Goal: Task Accomplishment & Management: Complete application form

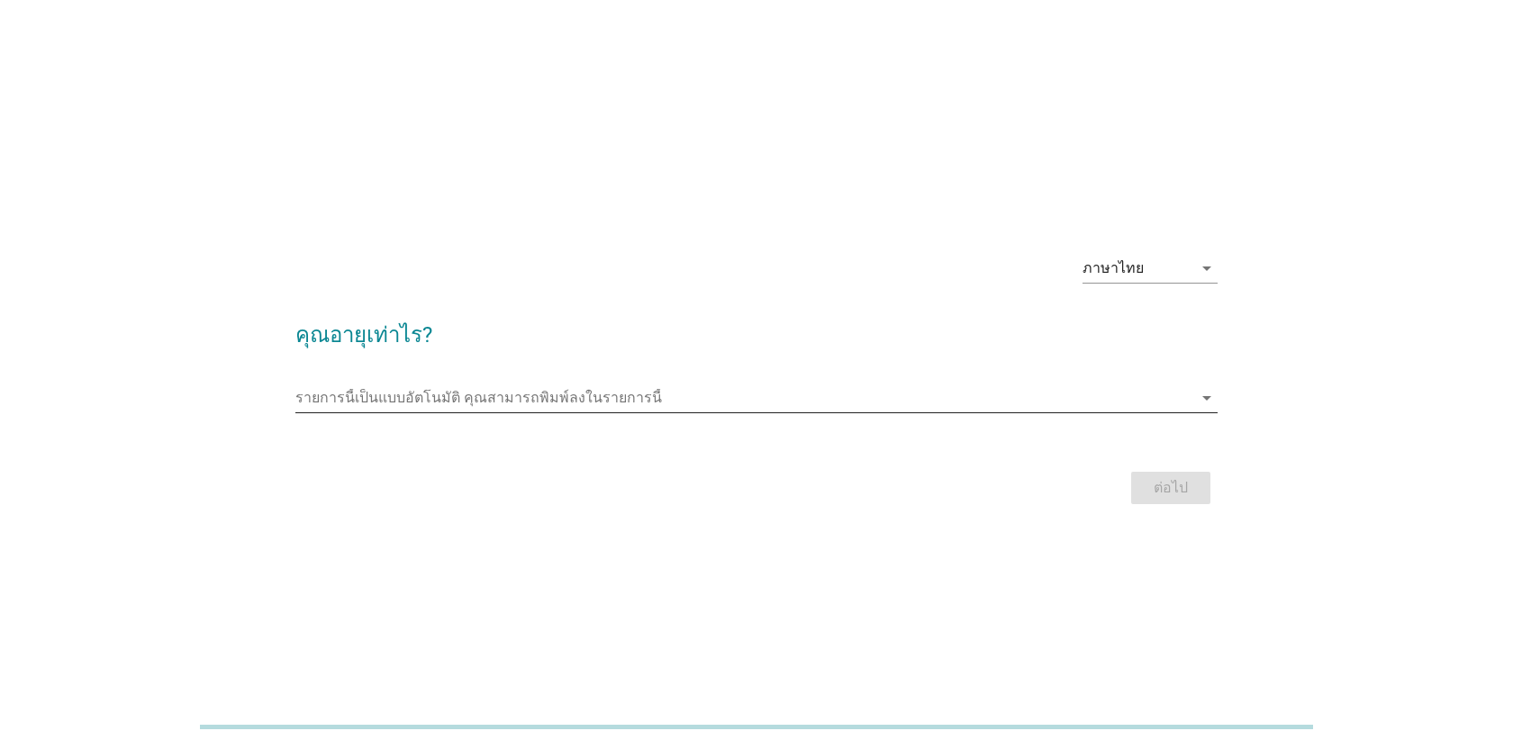
click at [632, 398] on input "รายการนี้เป็นแบบอัตโนมัติ คุณสามารถพิมพ์ลงในรายการนี้" at bounding box center [743, 398] width 897 height 29
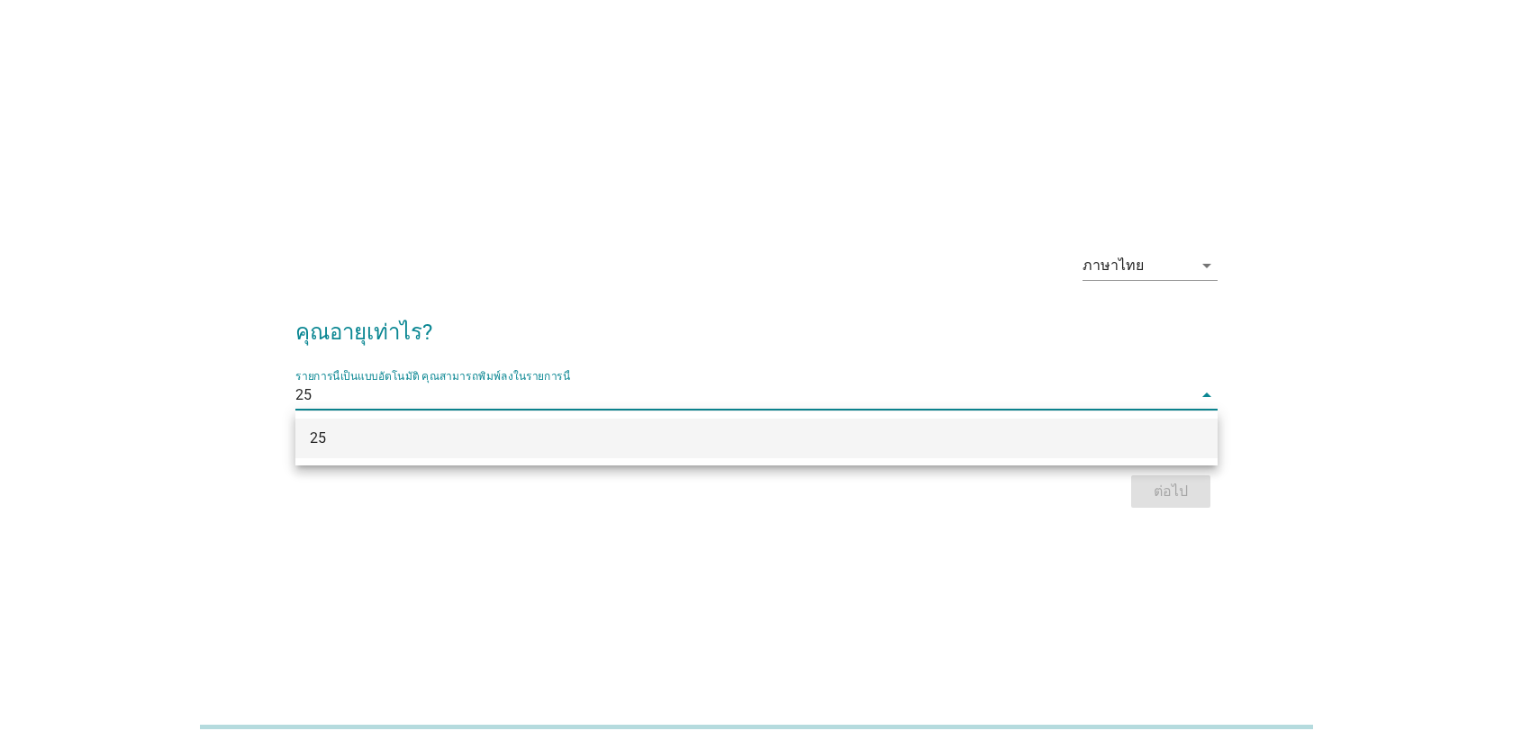
type input "25"
click at [1078, 618] on div "ภาษาไทย arrow_drop_down คุณอายุเท่าไร? รายการนี้เป็นแบบอัตโนมัติ [PERSON_NAME]พ…" at bounding box center [756, 374] width 1513 height 749
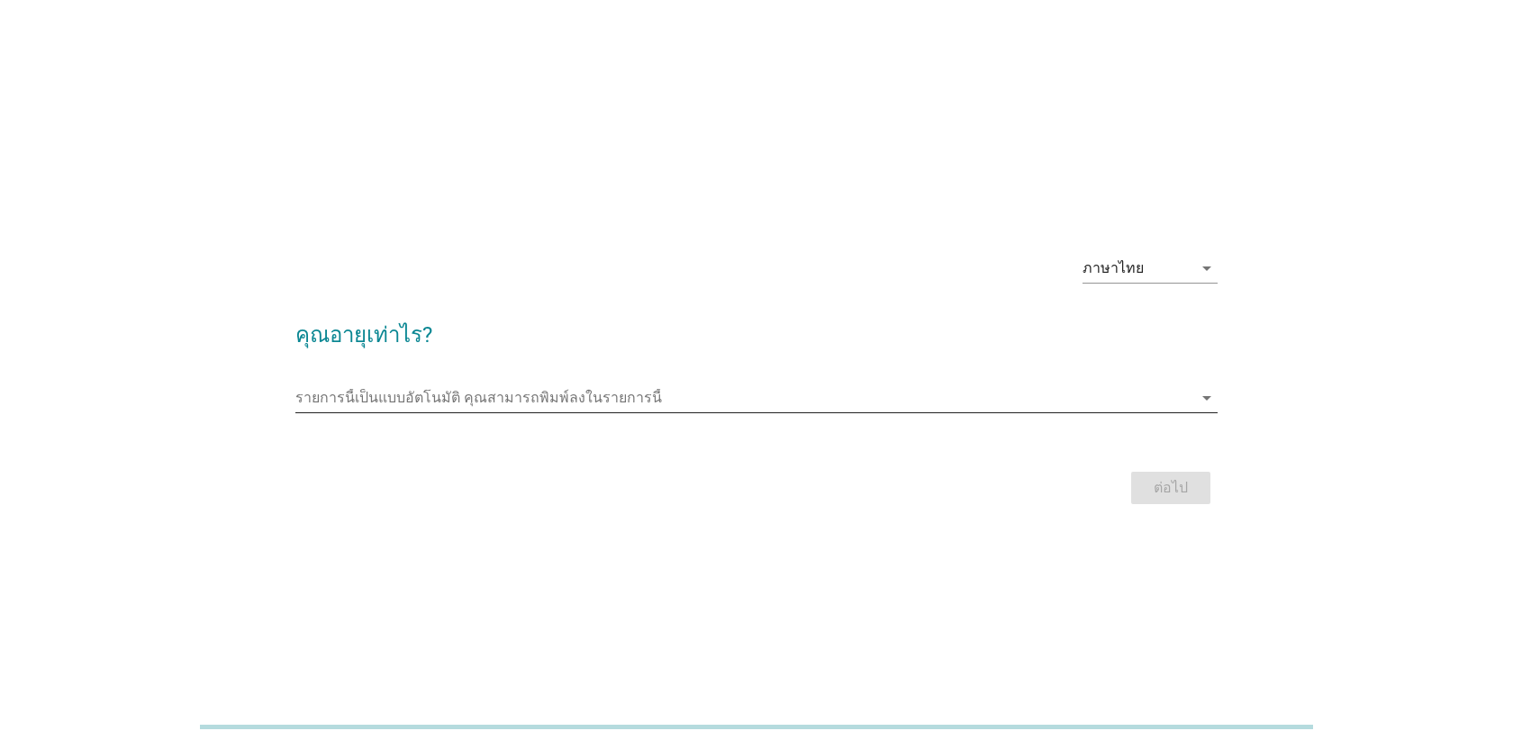
click at [994, 401] on input "รายการนี้เป็นแบบอัตโนมัติ คุณสามารถพิมพ์ลงในรายการนี้" at bounding box center [743, 398] width 897 height 29
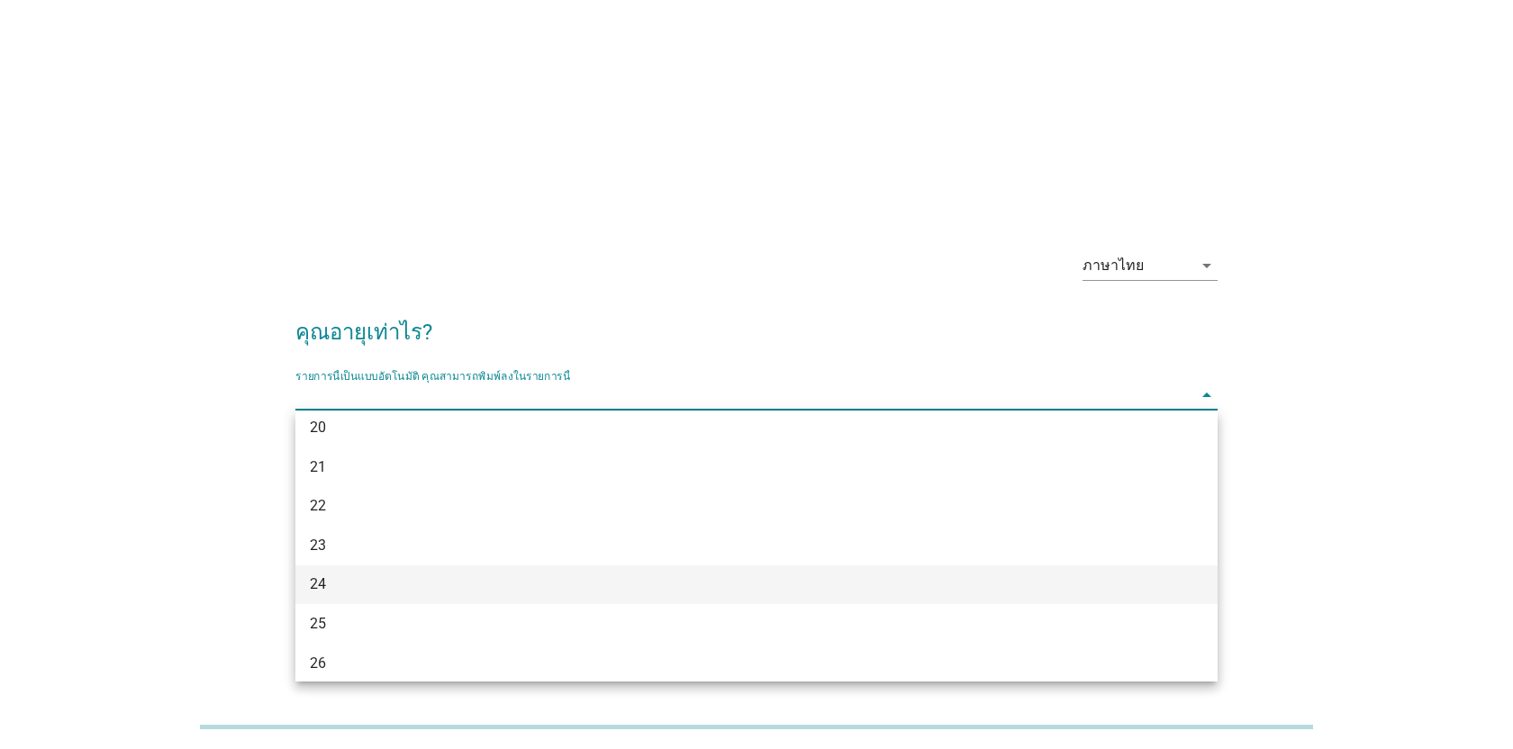
scroll to position [106, 0]
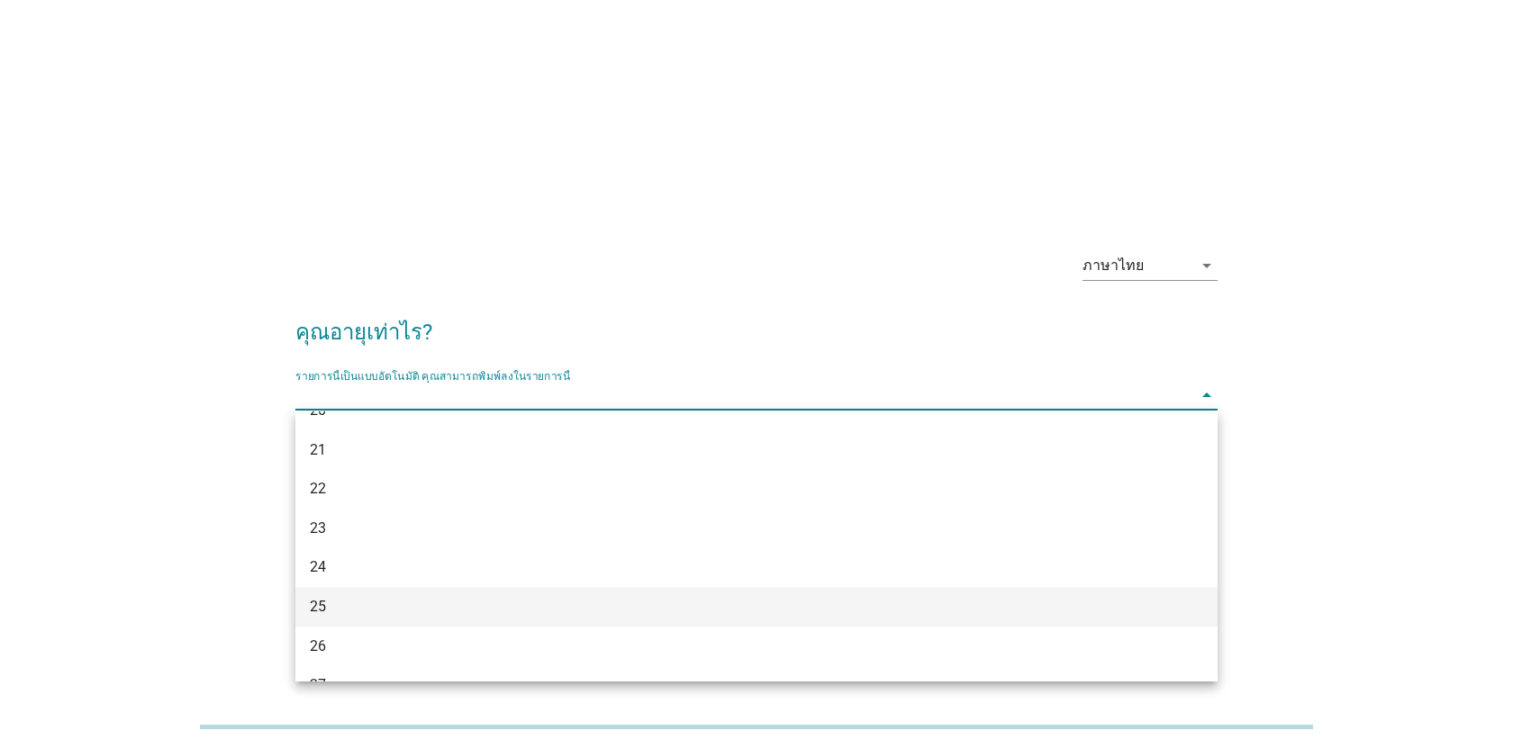
click at [685, 607] on div "25" at bounding box center [719, 607] width 819 height 22
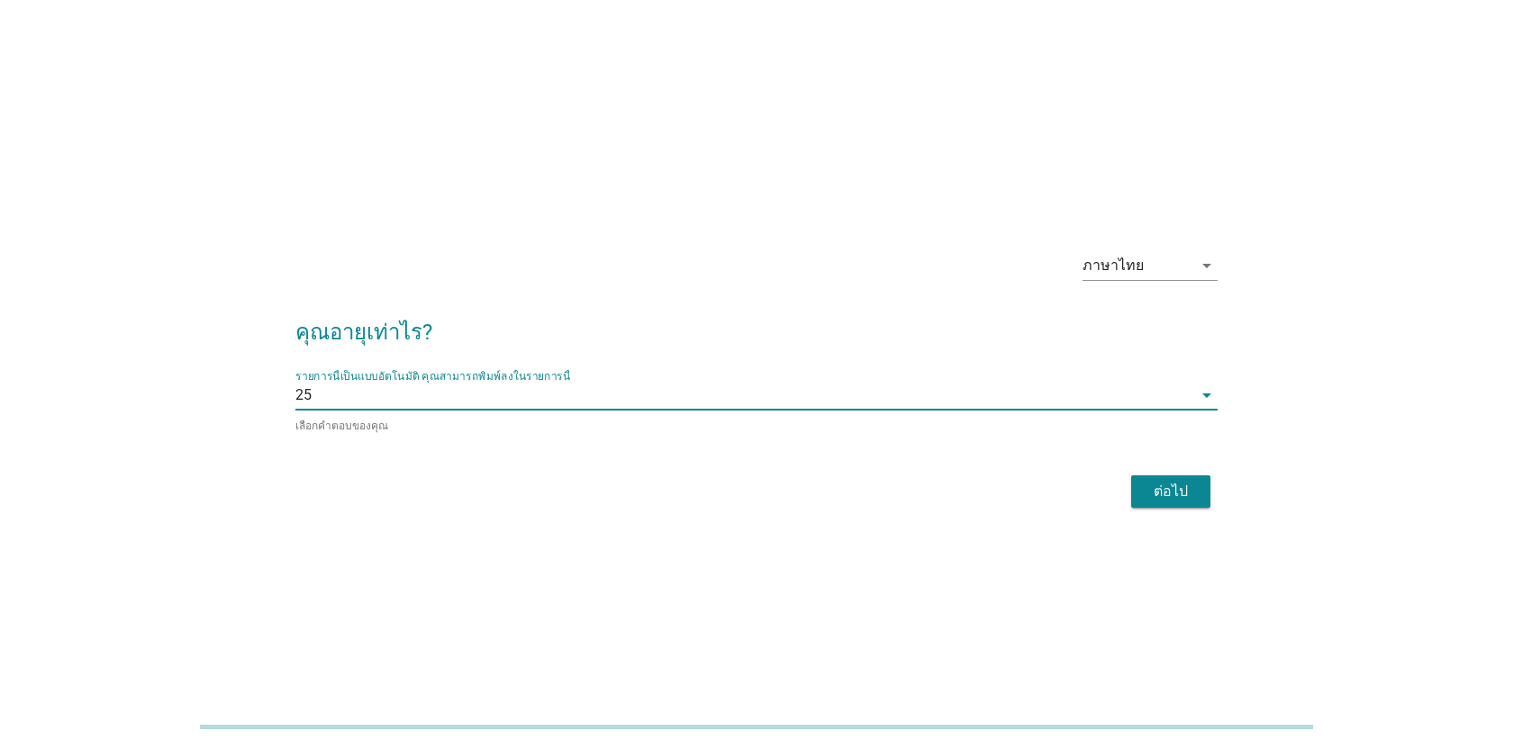
click at [1156, 481] on div "ต่อไป" at bounding box center [1171, 492] width 50 height 22
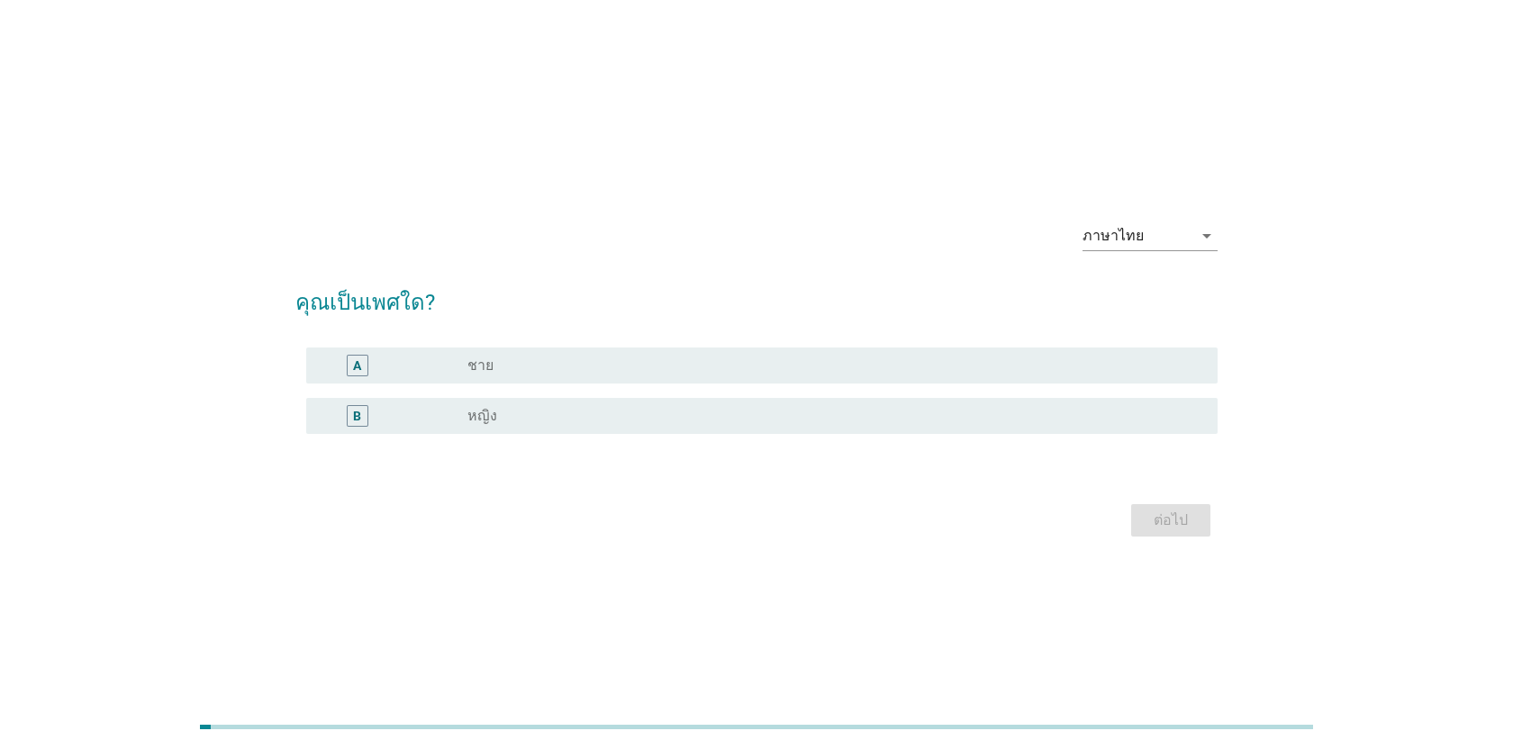
click at [576, 369] on div "radio_button_unchecked ชาย" at bounding box center [829, 366] width 722 height 18
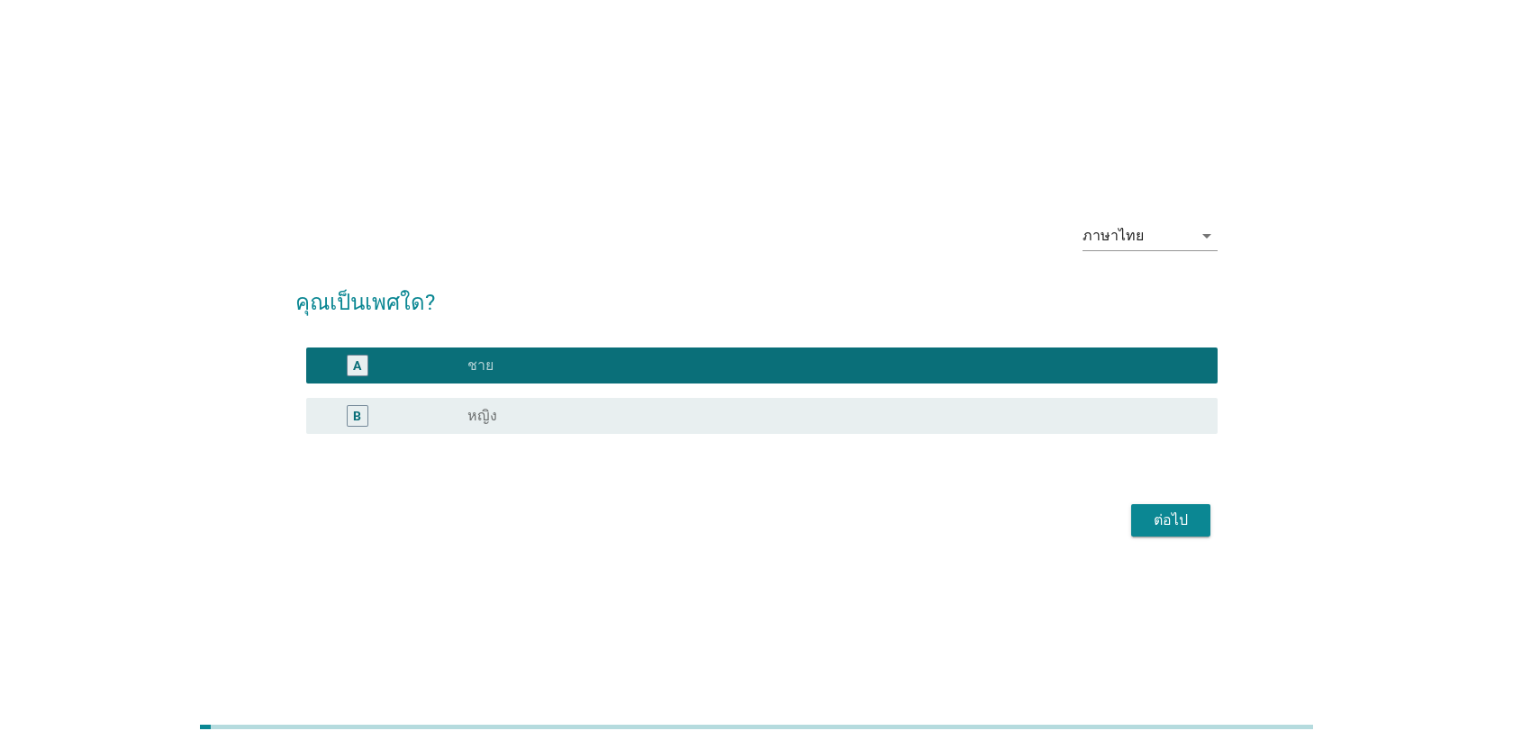
click at [1179, 520] on div "ต่อไป" at bounding box center [1171, 521] width 50 height 22
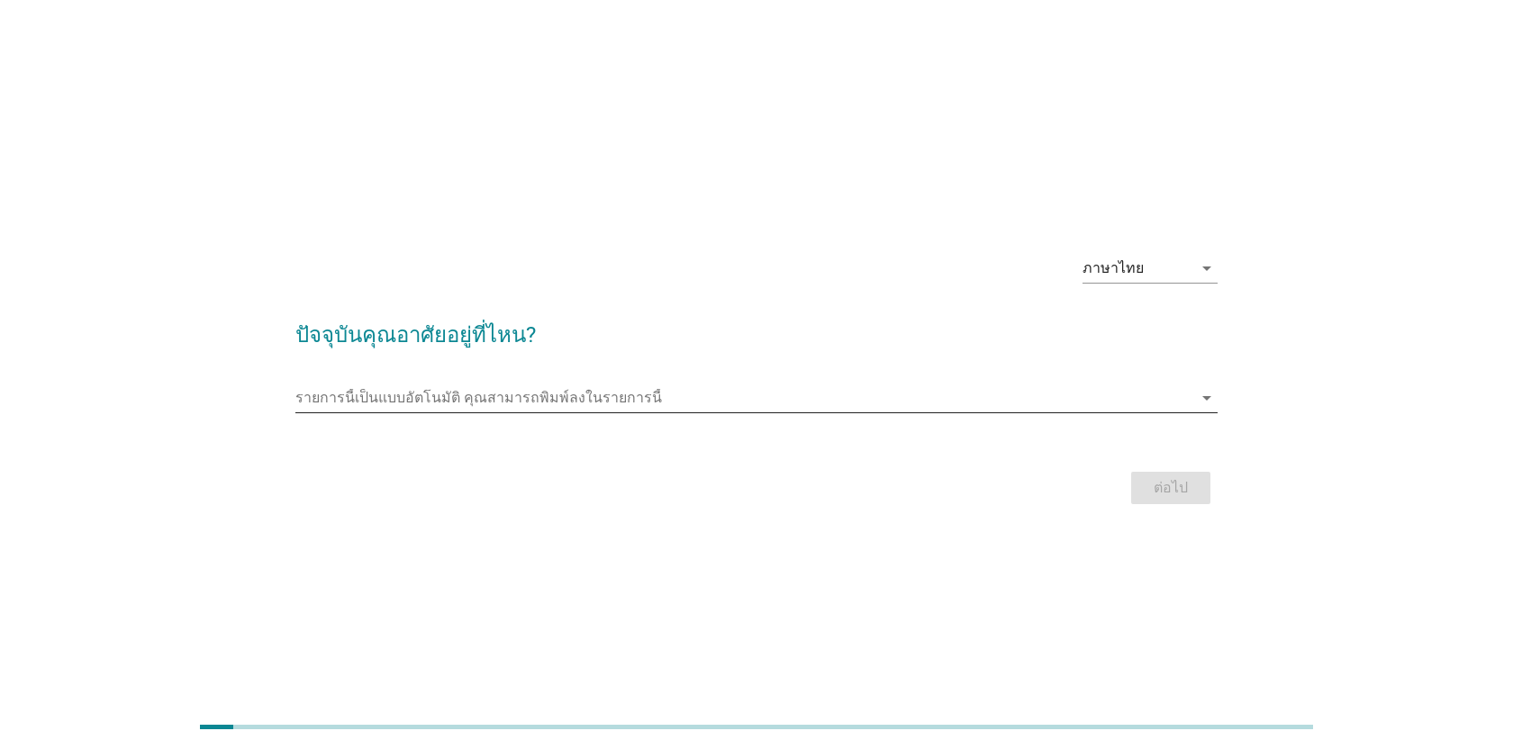
click at [666, 402] on input "รายการนี้เป็นแบบอัตโนมัติ คุณสามารถพิมพ์ลงในรายการนี้" at bounding box center [743, 398] width 897 height 29
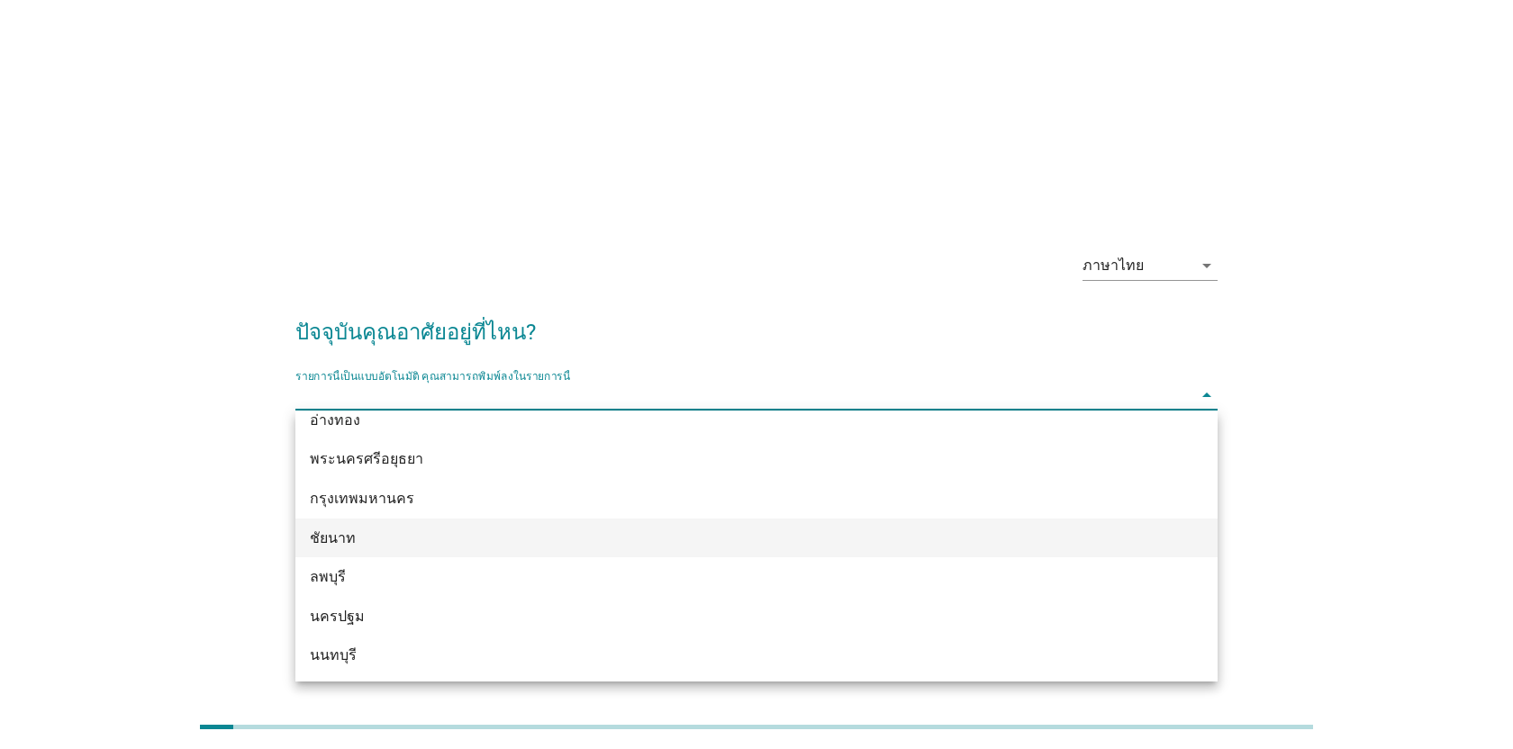
scroll to position [1474, 0]
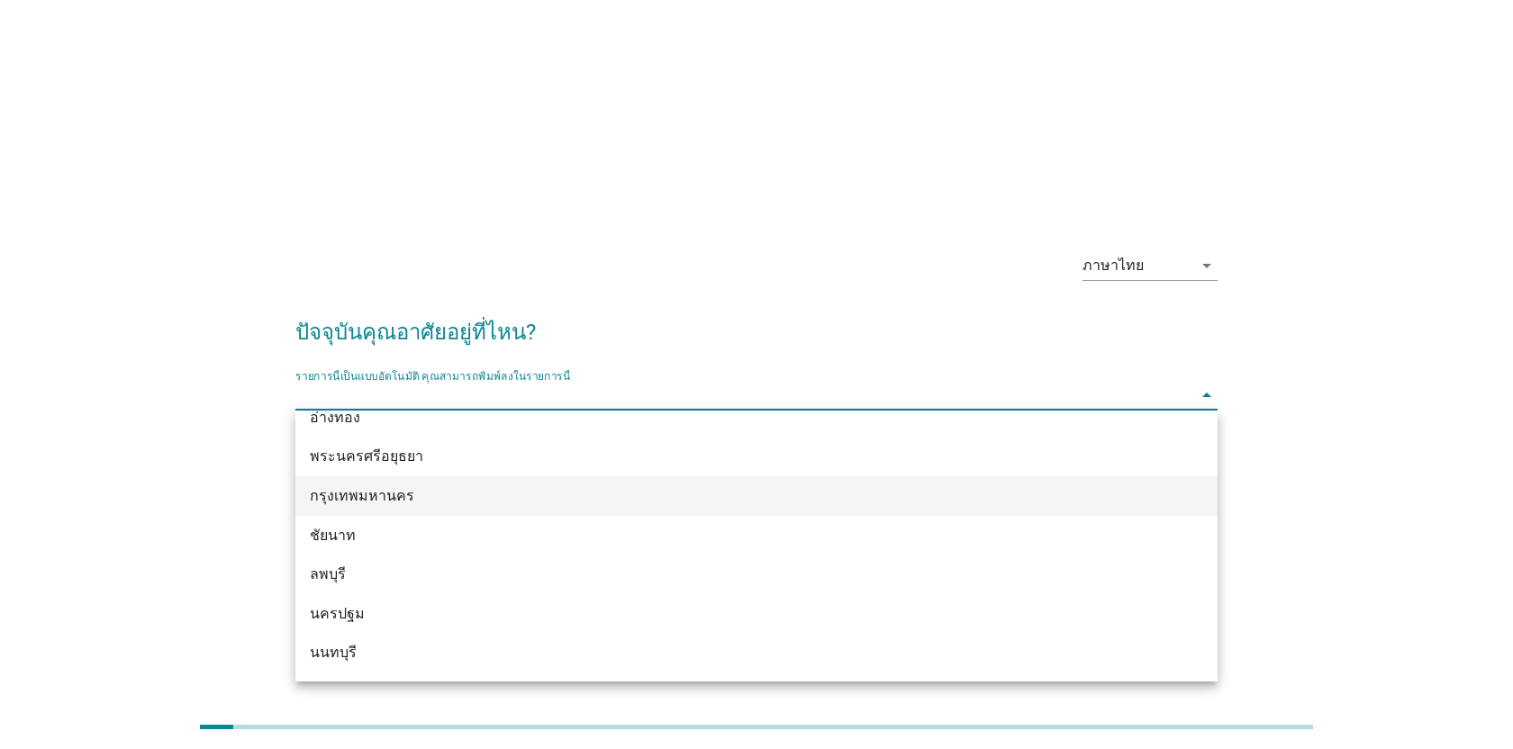
click at [563, 504] on div "กรุงเทพมหานคร" at bounding box center [719, 497] width 819 height 22
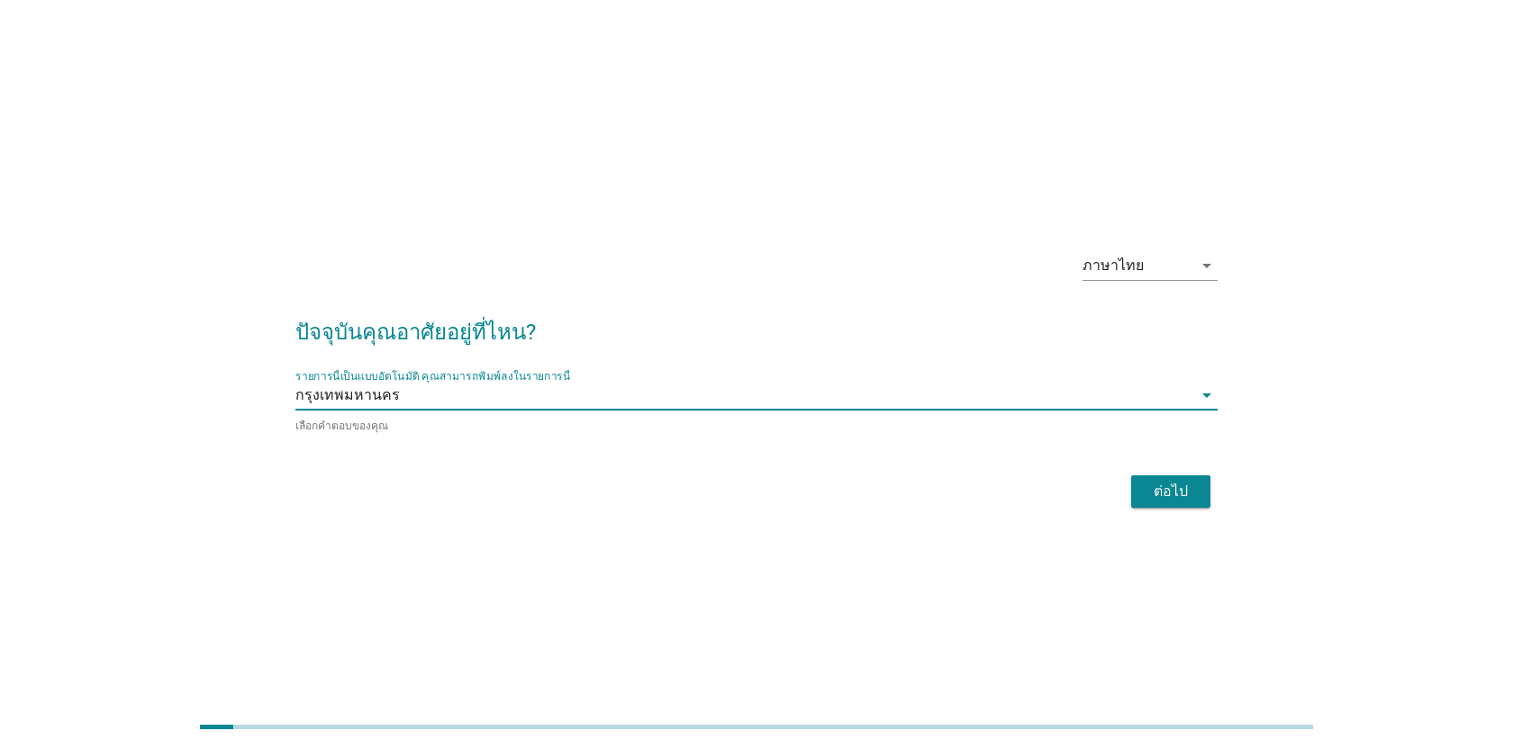
click at [1167, 486] on div "ต่อไป" at bounding box center [1171, 492] width 50 height 22
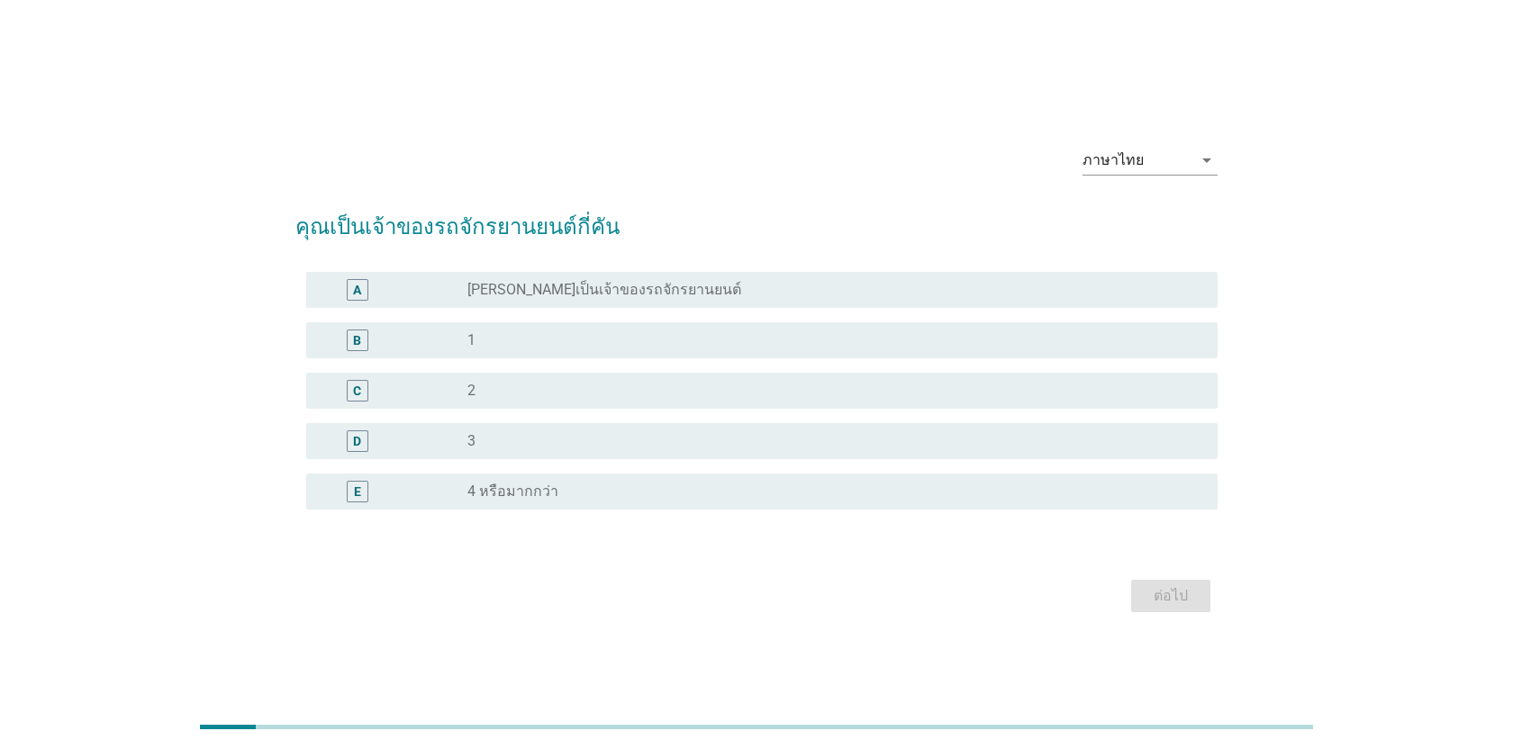
click at [676, 298] on div "radio_button_unchecked [PERSON_NAME]เป็นเจ้าของรถจักรยานยนต์" at bounding box center [829, 290] width 722 height 18
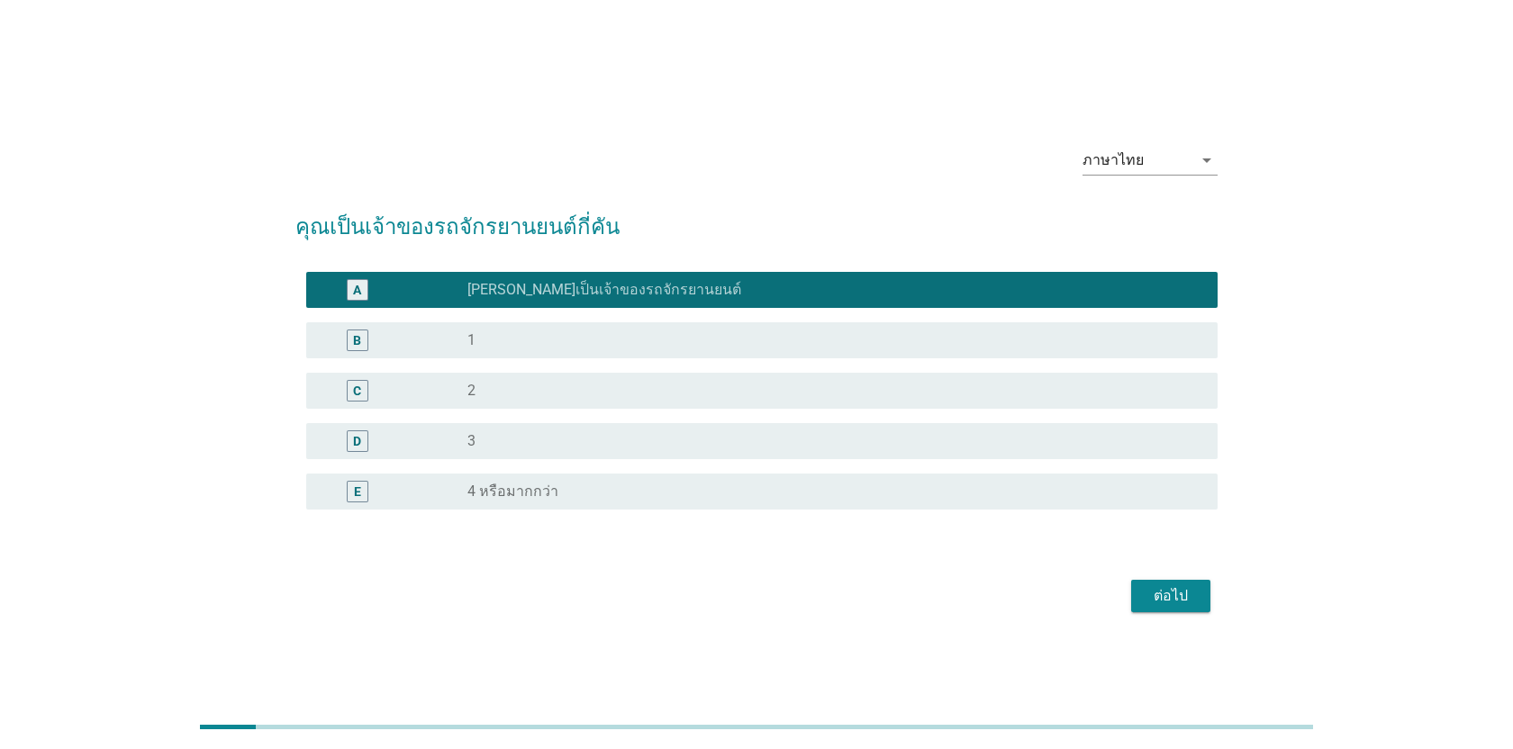
click at [1171, 613] on div "ต่อไป" at bounding box center [756, 596] width 922 height 43
click at [1182, 600] on div "ต่อไป" at bounding box center [1171, 597] width 50 height 22
